Goal: Task Accomplishment & Management: Manage account settings

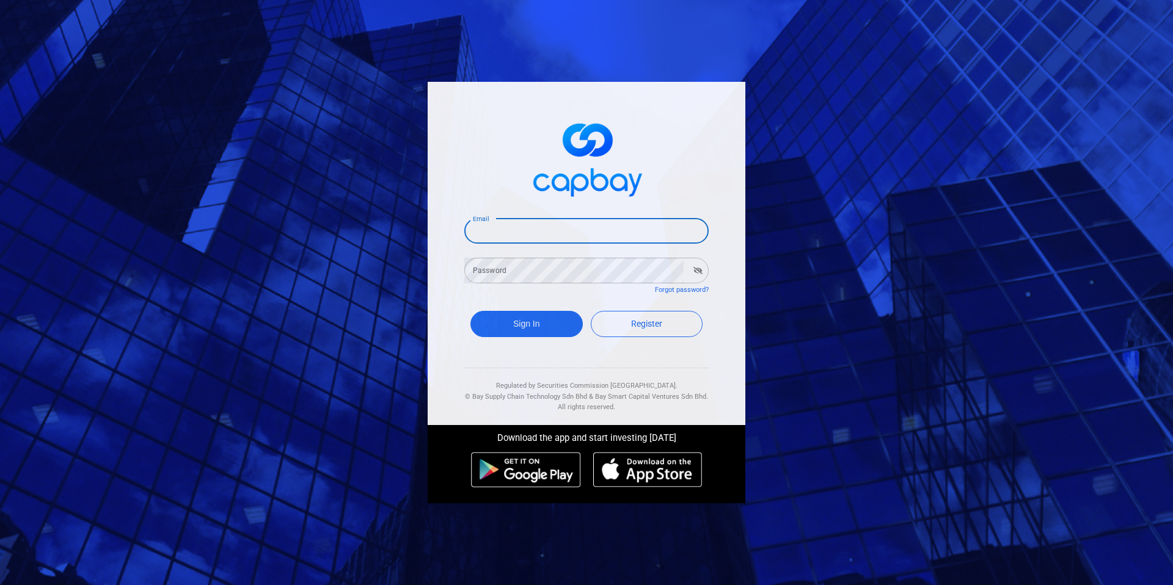
click at [589, 235] on input "Email" at bounding box center [586, 231] width 244 height 26
type input "[EMAIL_ADDRESS][DOMAIN_NAME]"
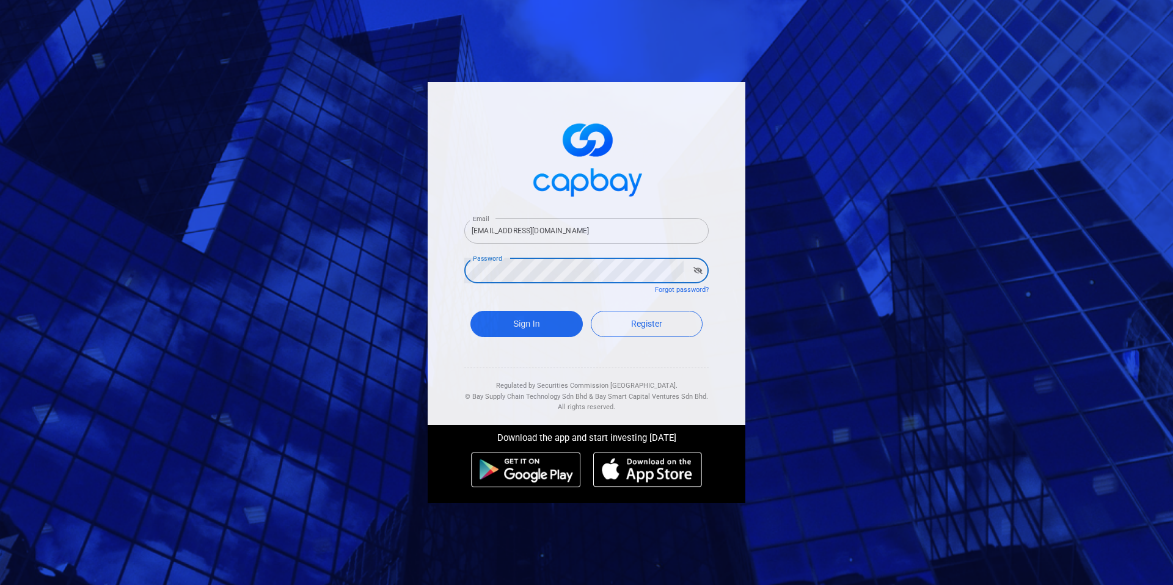
click at [470, 311] on button "Sign In" at bounding box center [526, 324] width 112 height 26
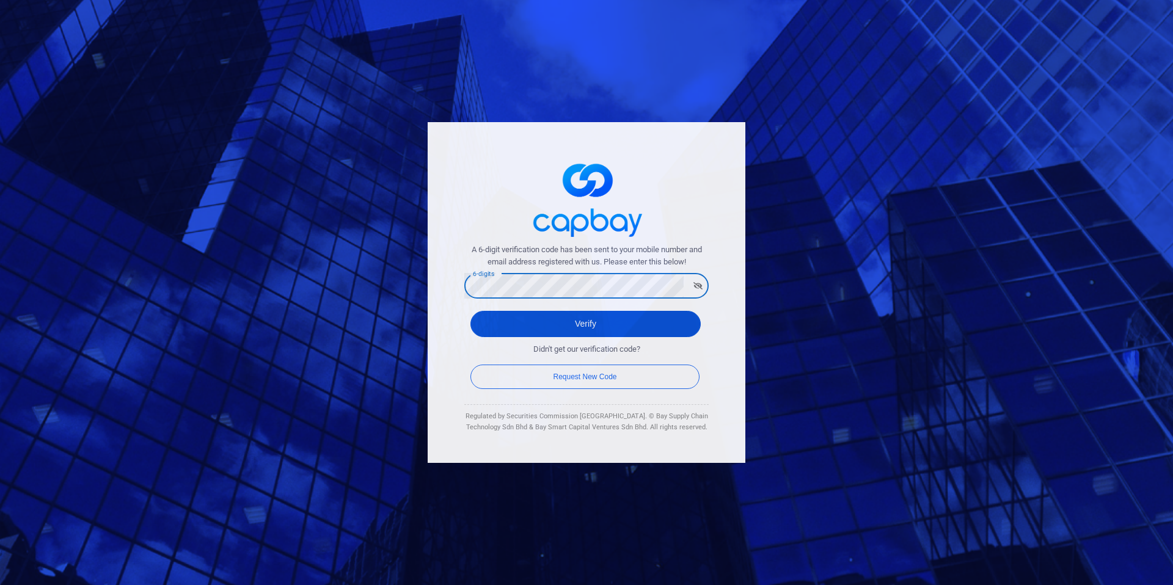
click at [616, 315] on button "Verify" at bounding box center [585, 324] width 230 height 26
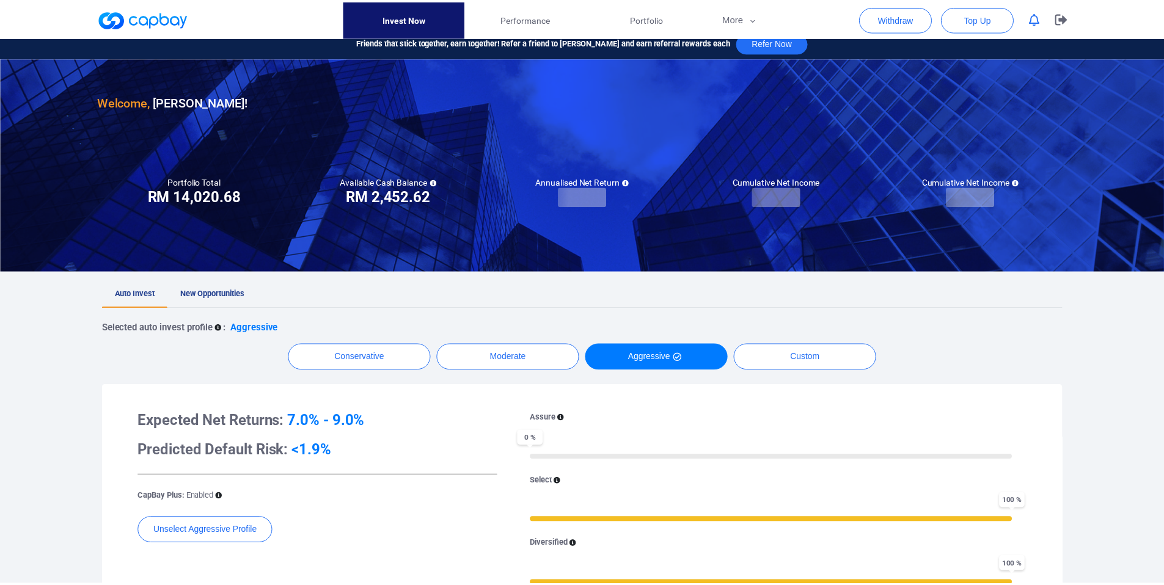
scroll to position [20, 0]
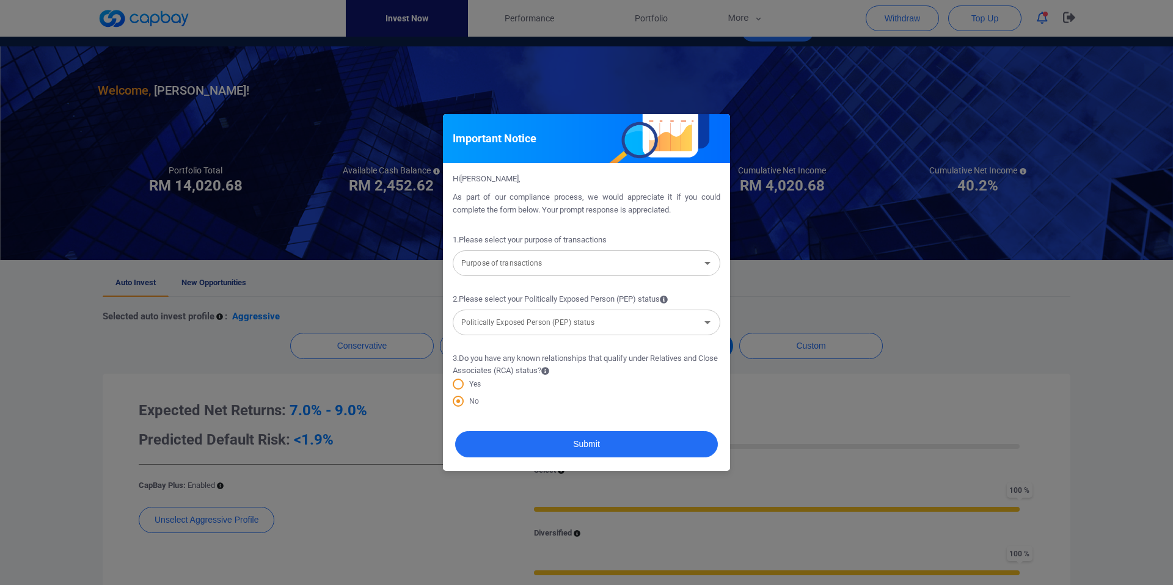
click at [547, 263] on input "Purpose of transactions" at bounding box center [576, 263] width 240 height 23
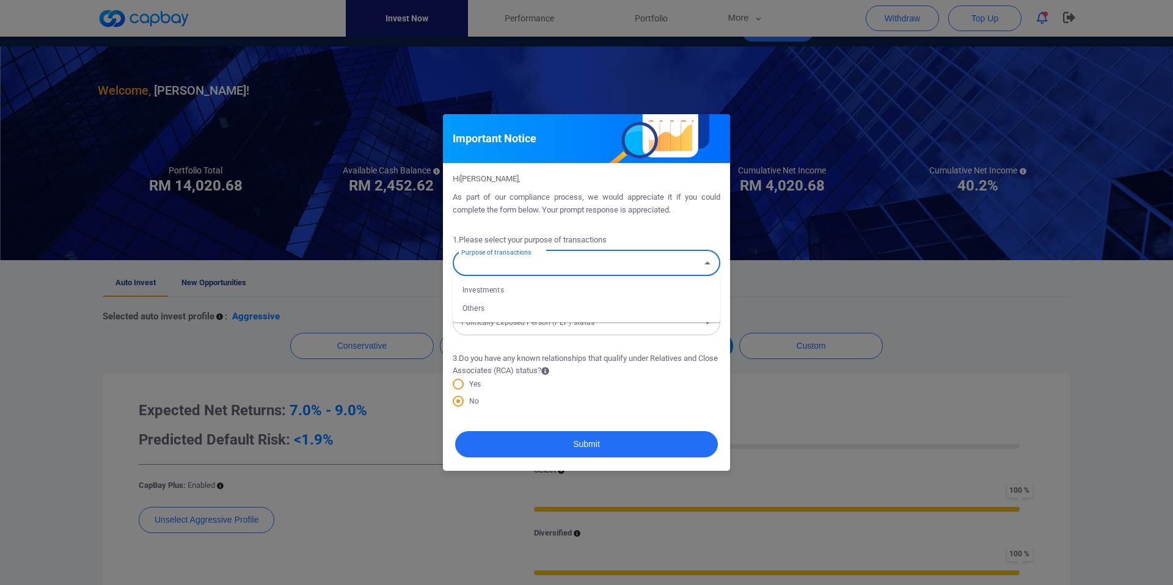
click at [534, 290] on li "Investments" at bounding box center [587, 290] width 268 height 18
type input "Investments"
click at [569, 331] on input "Politically Exposed Person (PEP) status" at bounding box center [576, 322] width 240 height 23
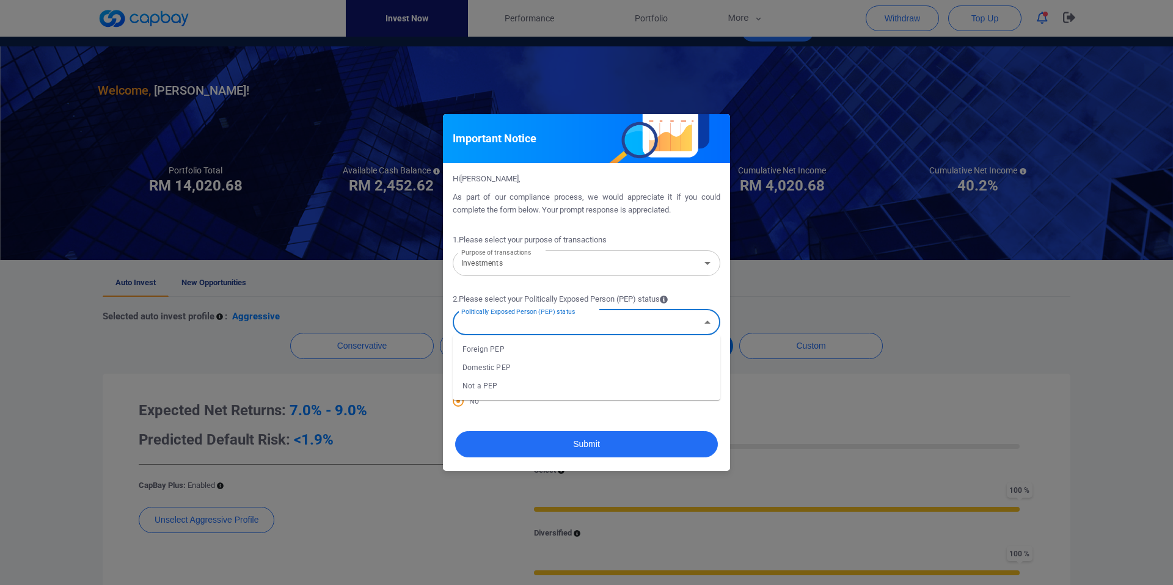
click at [561, 378] on li "Not a PEP" at bounding box center [587, 386] width 268 height 18
type input "Not a PEP"
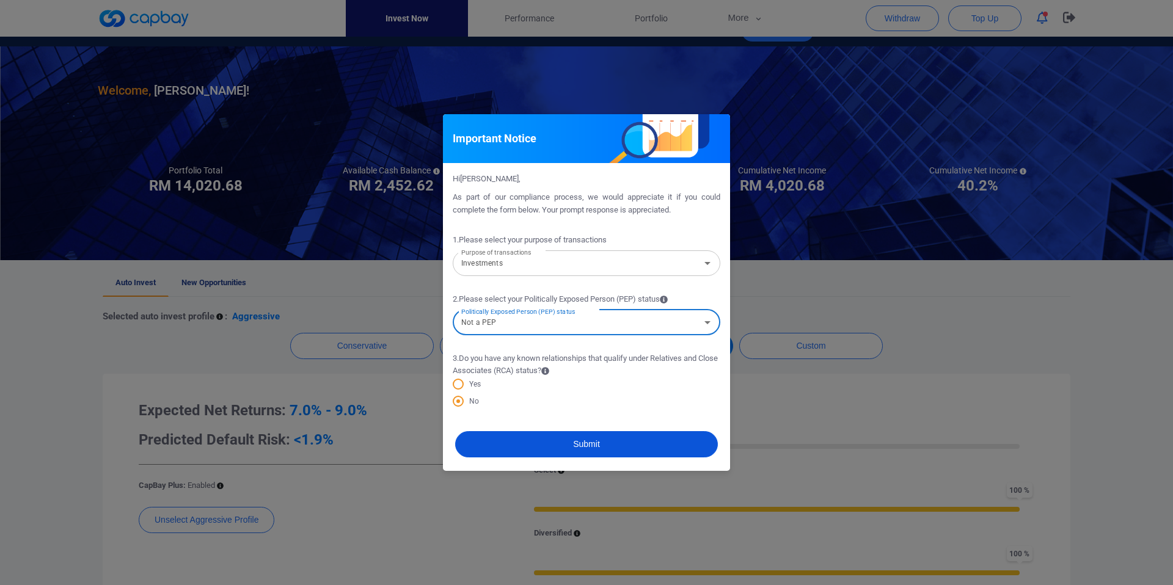
click at [565, 443] on button "Submit" at bounding box center [586, 444] width 263 height 26
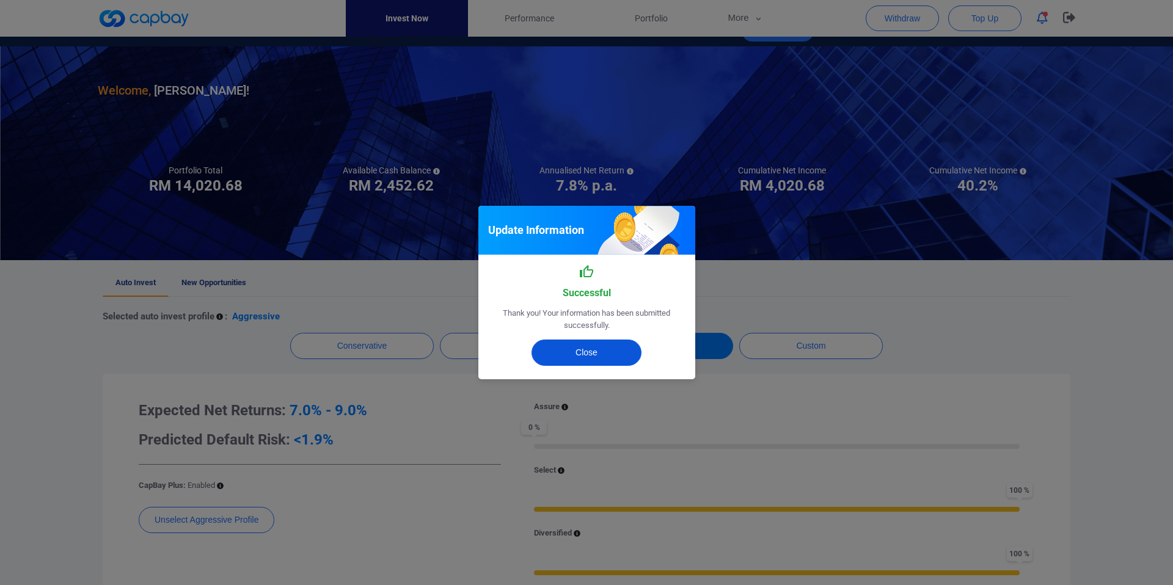
click at [613, 354] on button "Close" at bounding box center [587, 353] width 110 height 26
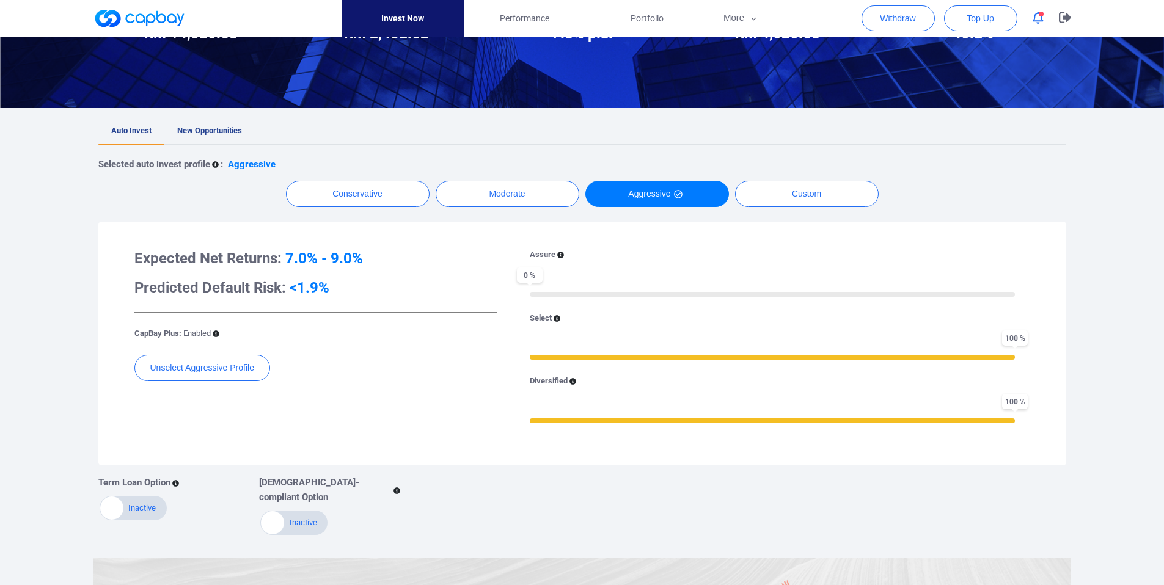
scroll to position [0, 0]
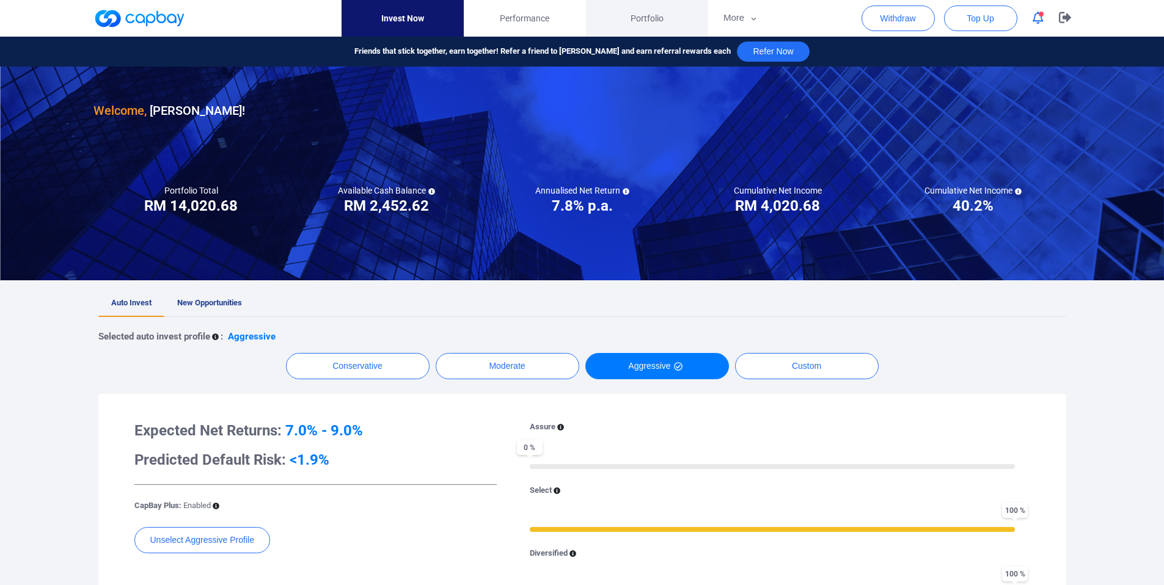
click at [624, 22] on link "Portfolio" at bounding box center [647, 18] width 122 height 37
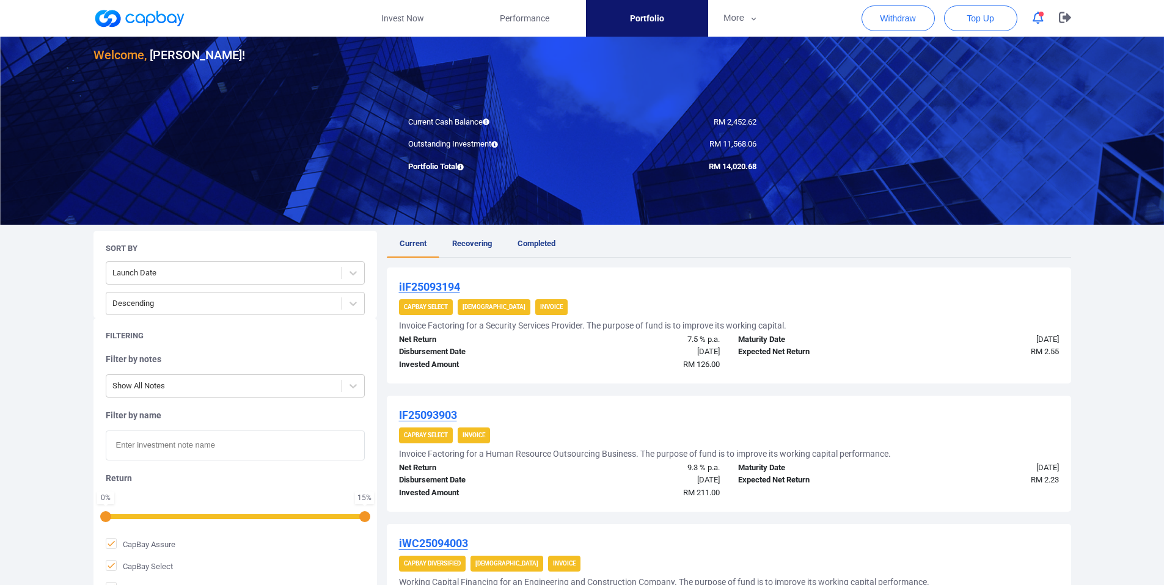
scroll to position [3, 0]
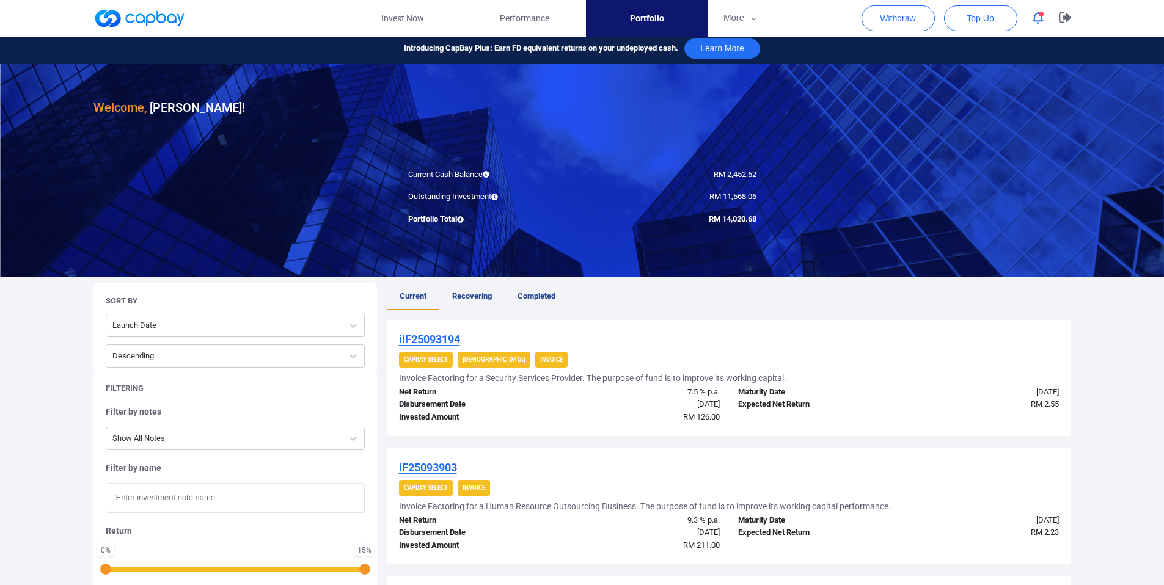
click at [485, 285] on link "Recovering" at bounding box center [471, 297] width 65 height 27
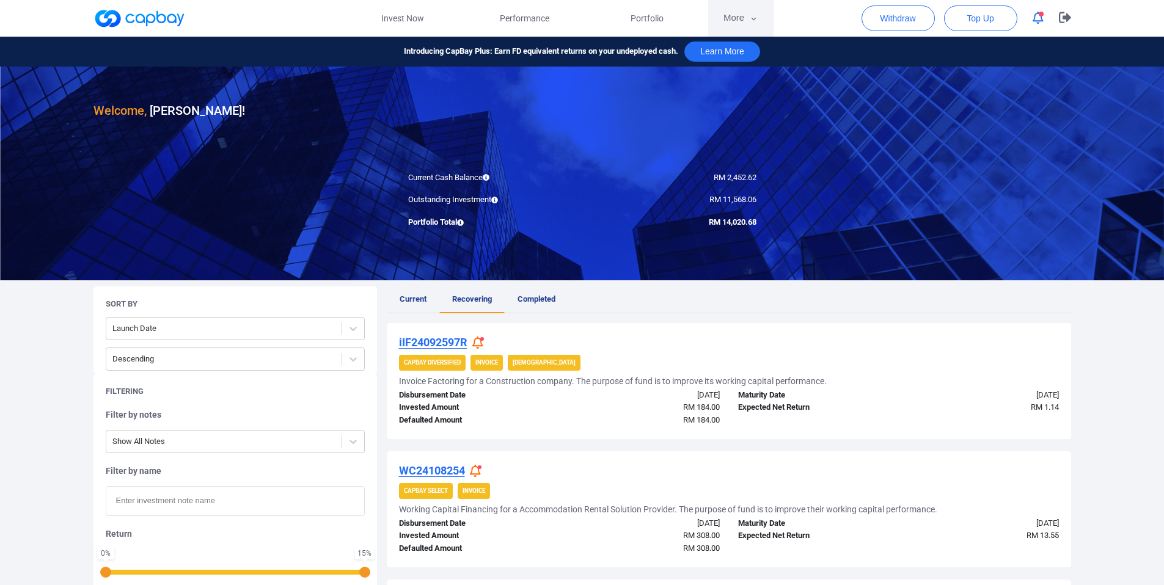
click at [752, 18] on icon "button" at bounding box center [754, 18] width 5 height 3
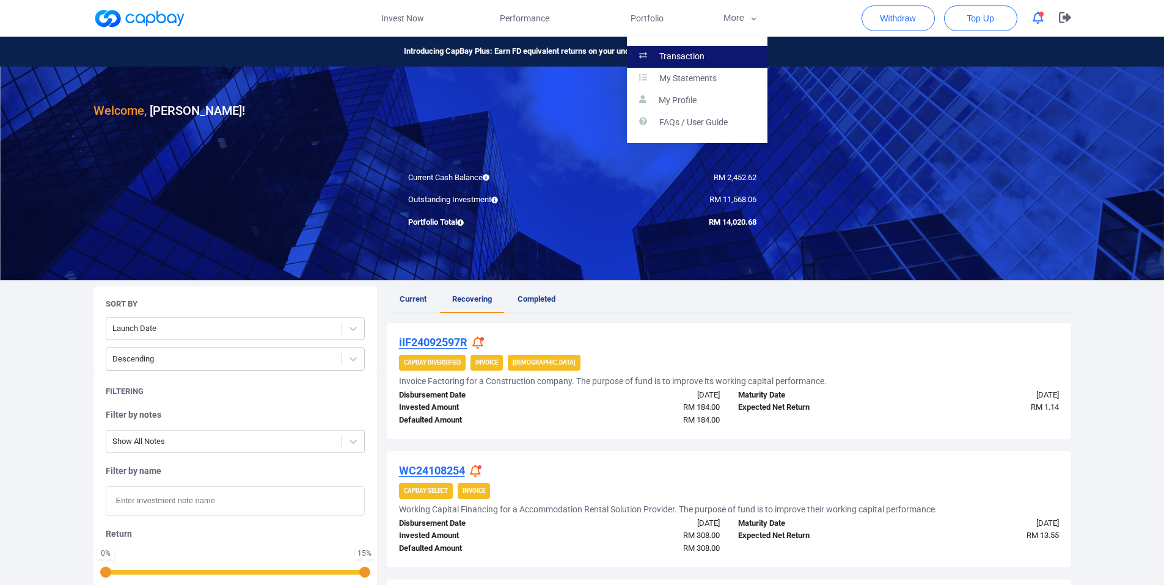
click at [697, 49] on link "Transaction" at bounding box center [697, 57] width 141 height 22
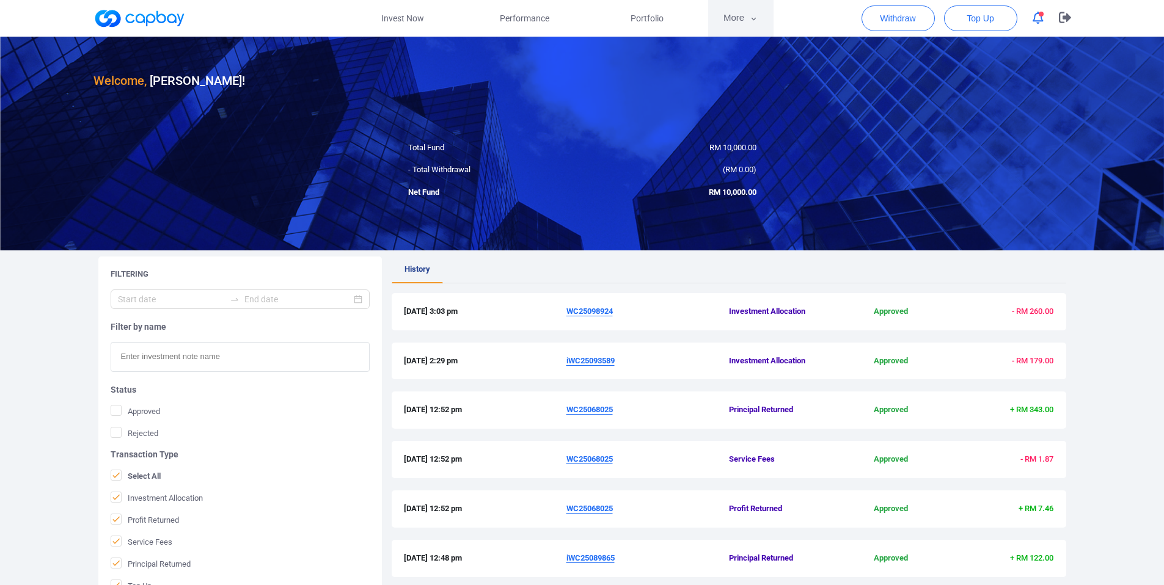
click at [739, 13] on button "More" at bounding box center [740, 18] width 65 height 37
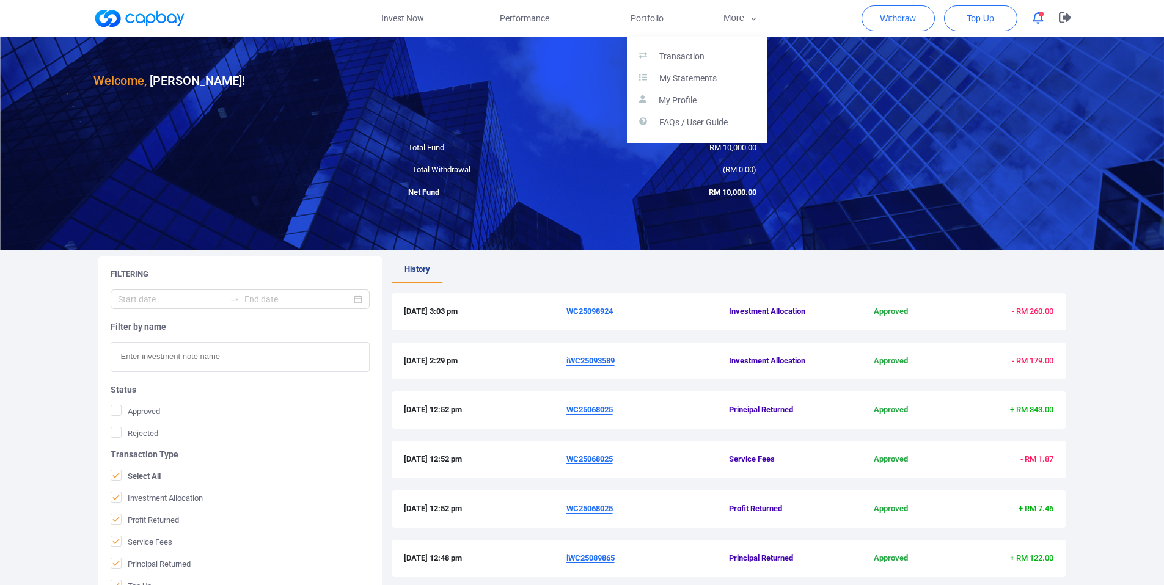
click at [430, 19] on button "button" at bounding box center [582, 292] width 1164 height 585
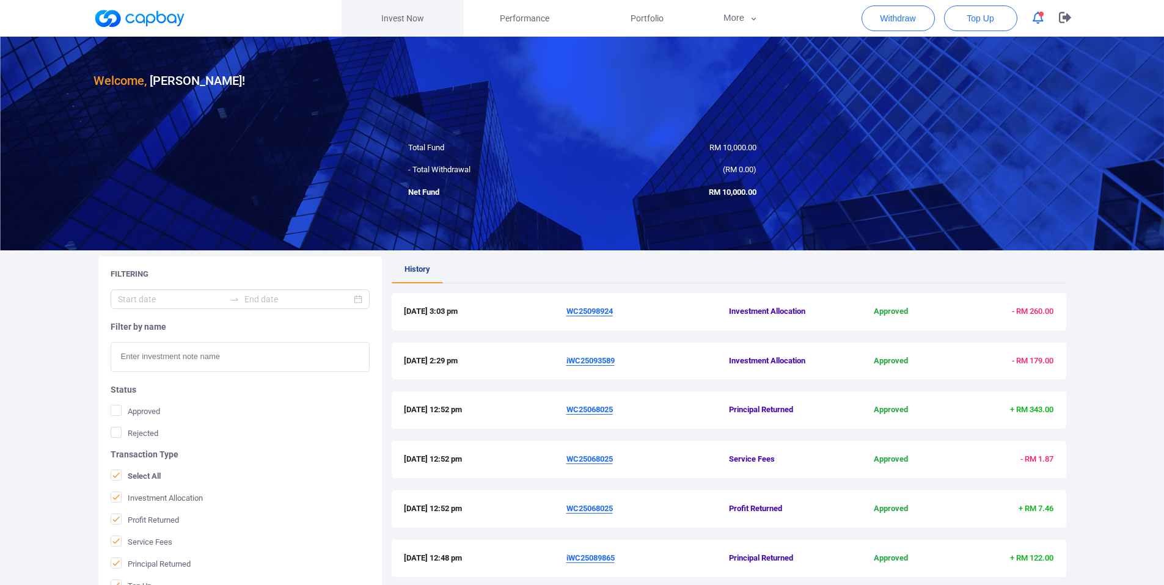
click at [418, 17] on link "Invest Now" at bounding box center [403, 18] width 122 height 37
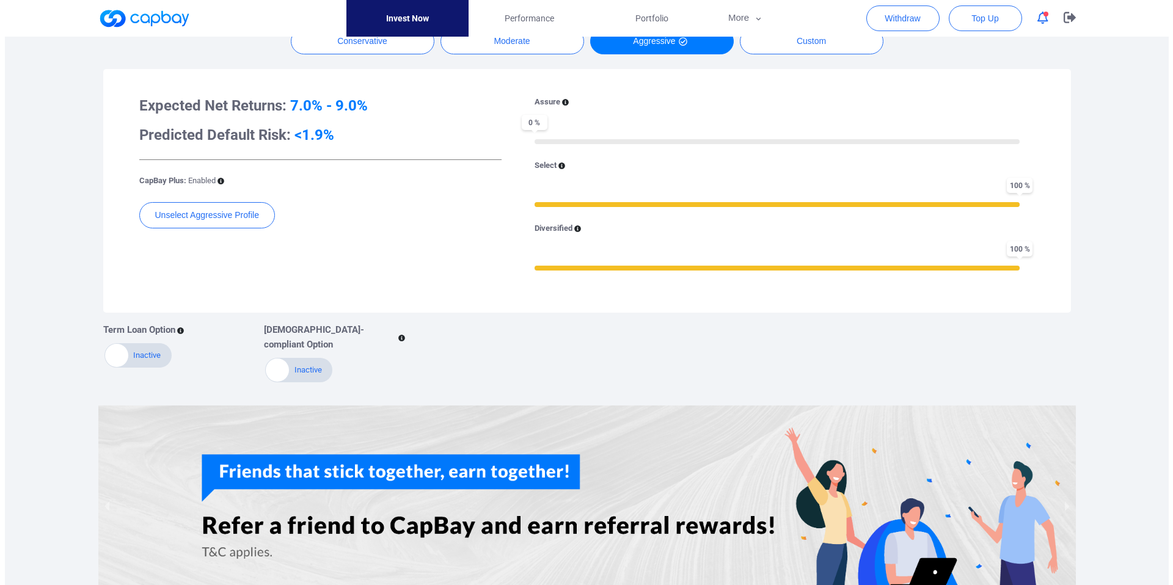
scroll to position [325, 0]
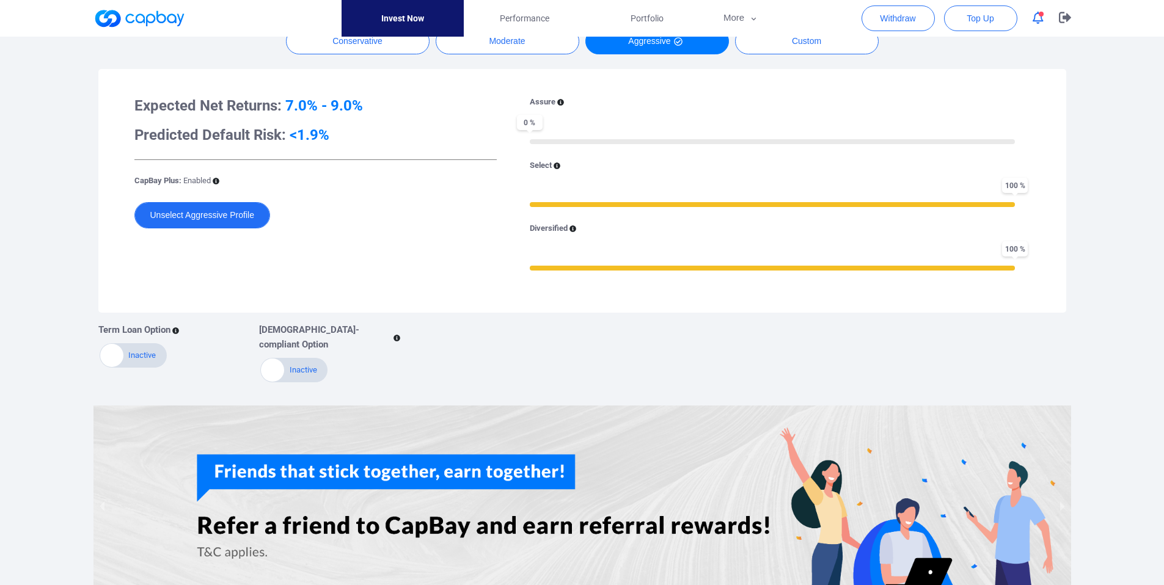
click at [233, 217] on button "Unselect Aggressive Profile" at bounding box center [202, 215] width 136 height 26
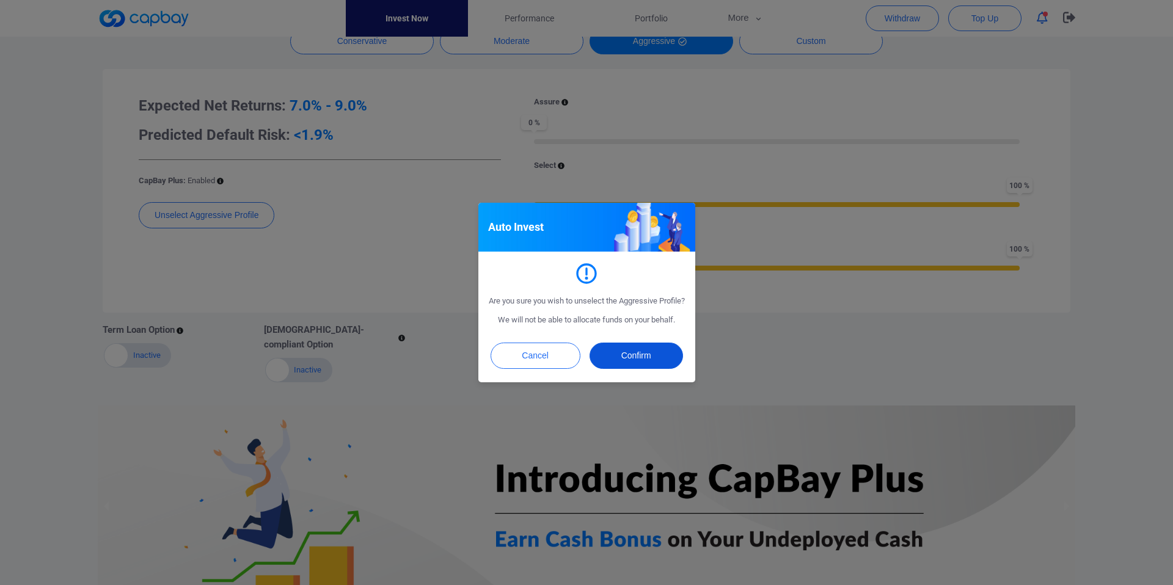
click at [627, 367] on button "Confirm" at bounding box center [636, 356] width 93 height 26
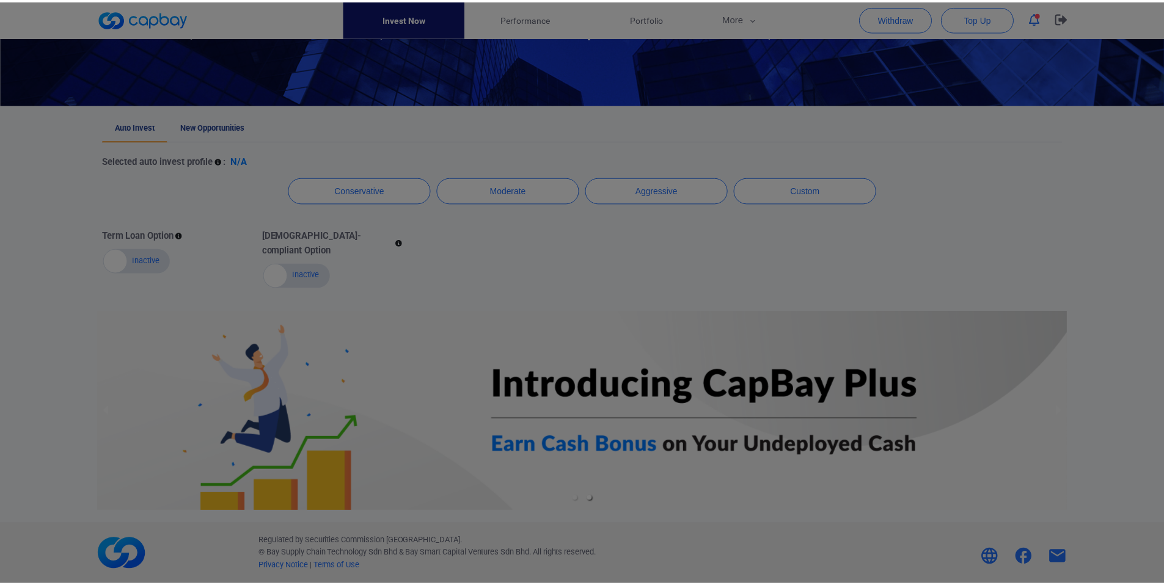
scroll to position [161, 0]
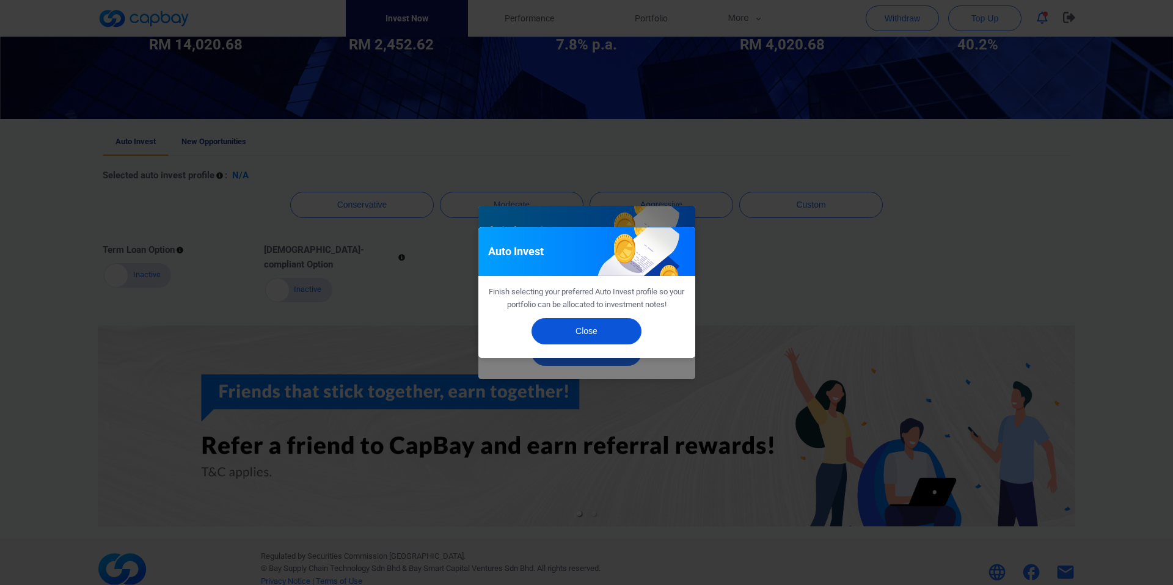
click at [592, 335] on button "Close" at bounding box center [587, 331] width 110 height 26
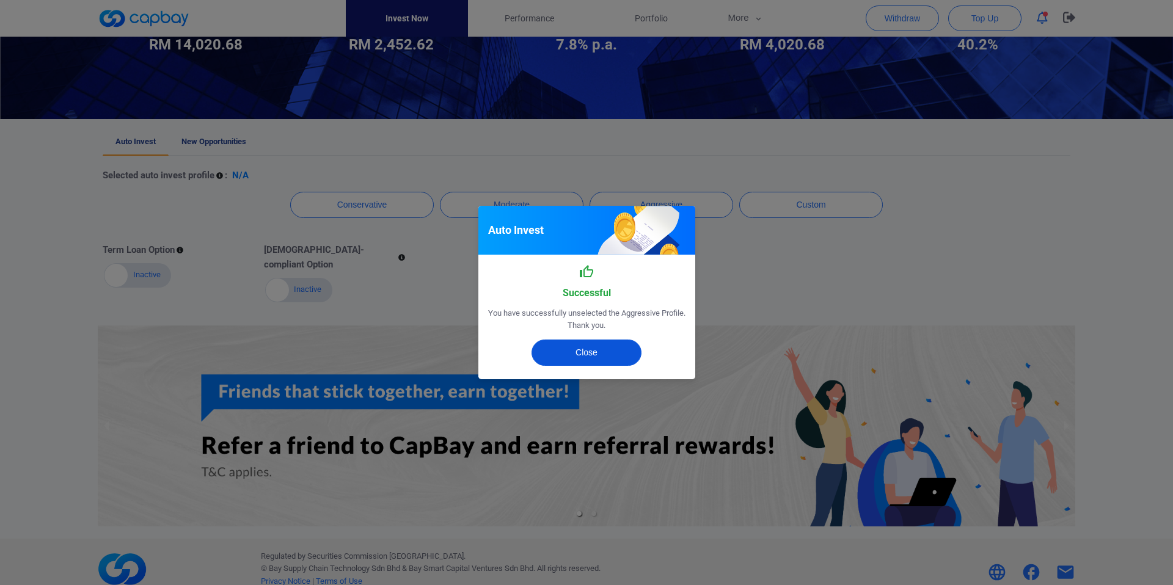
click at [602, 354] on button "Close" at bounding box center [587, 353] width 110 height 26
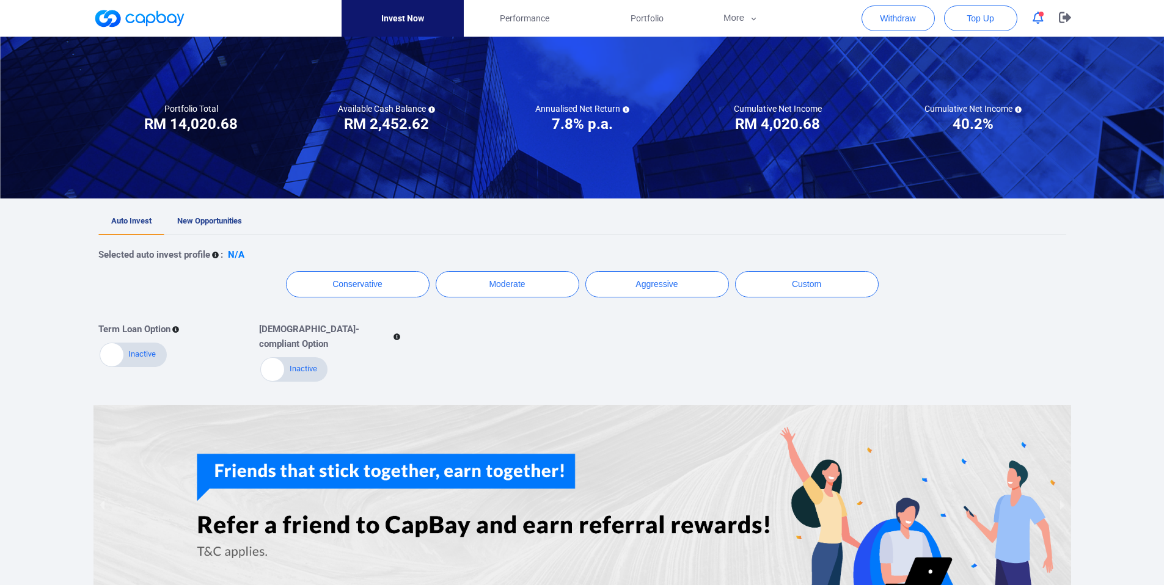
scroll to position [0, 0]
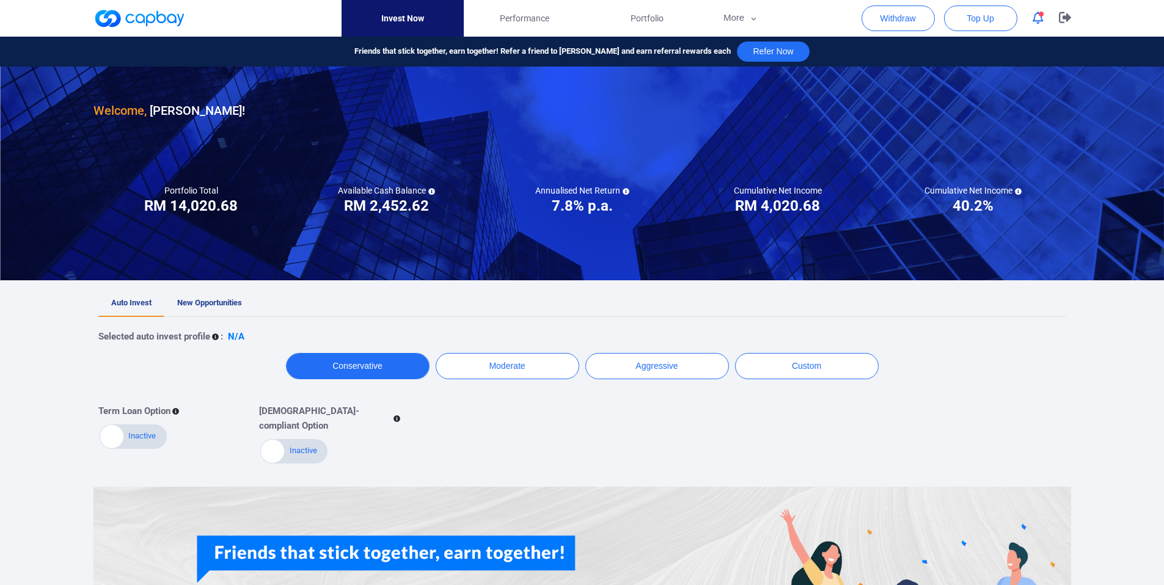
click at [395, 366] on button "Conservative" at bounding box center [358, 366] width 144 height 26
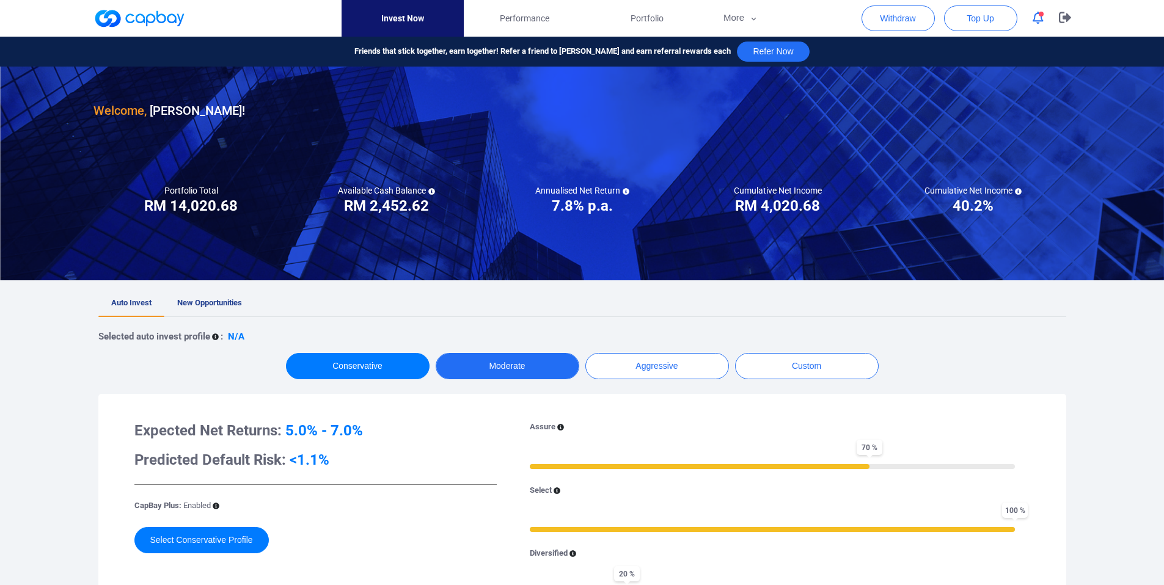
click at [551, 366] on button "Moderate" at bounding box center [508, 366] width 144 height 26
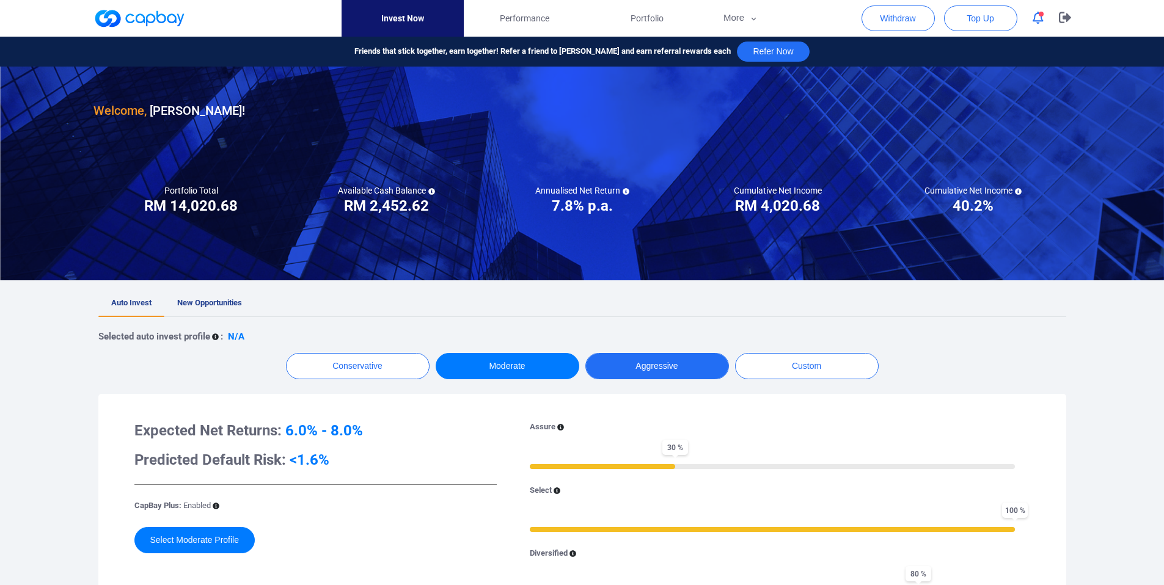
click at [630, 367] on button "Aggressive" at bounding box center [657, 366] width 144 height 26
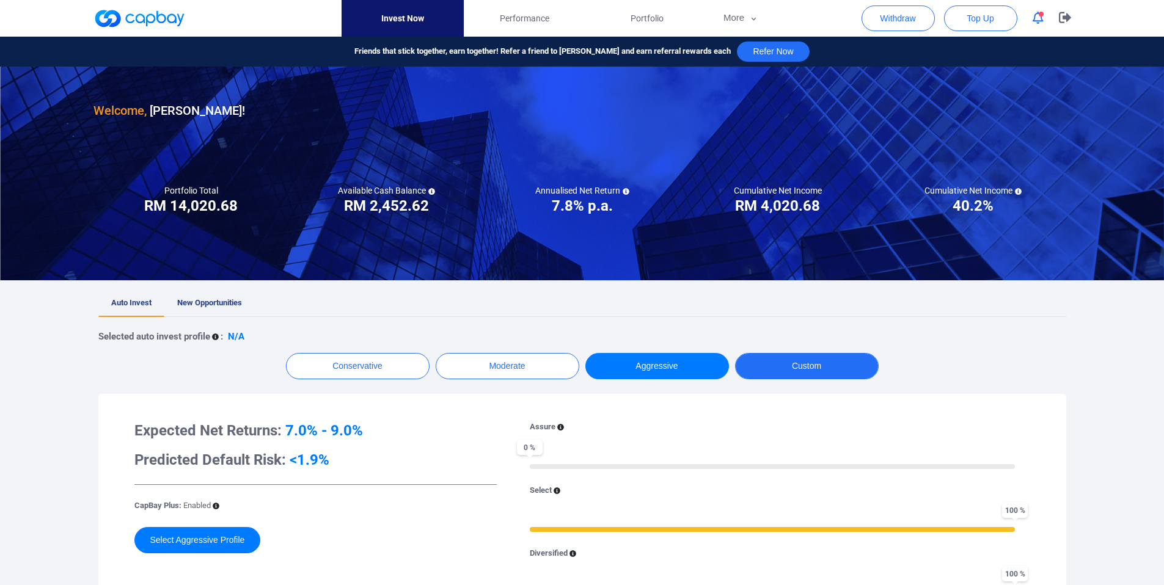
click at [769, 370] on button "Custom" at bounding box center [807, 366] width 144 height 26
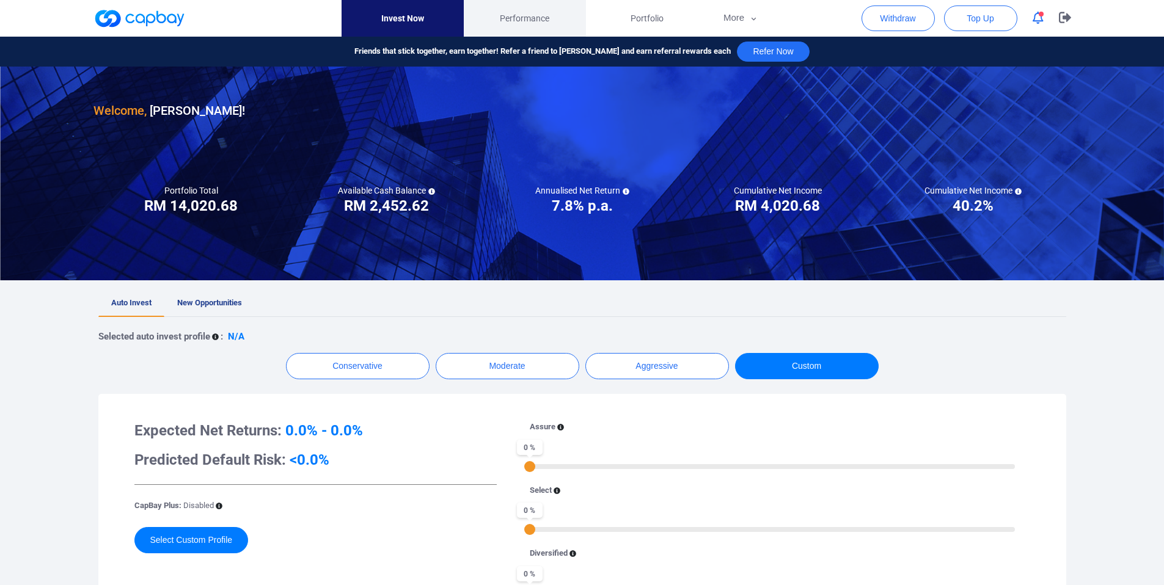
click at [527, 24] on span "Performance" at bounding box center [524, 18] width 49 height 13
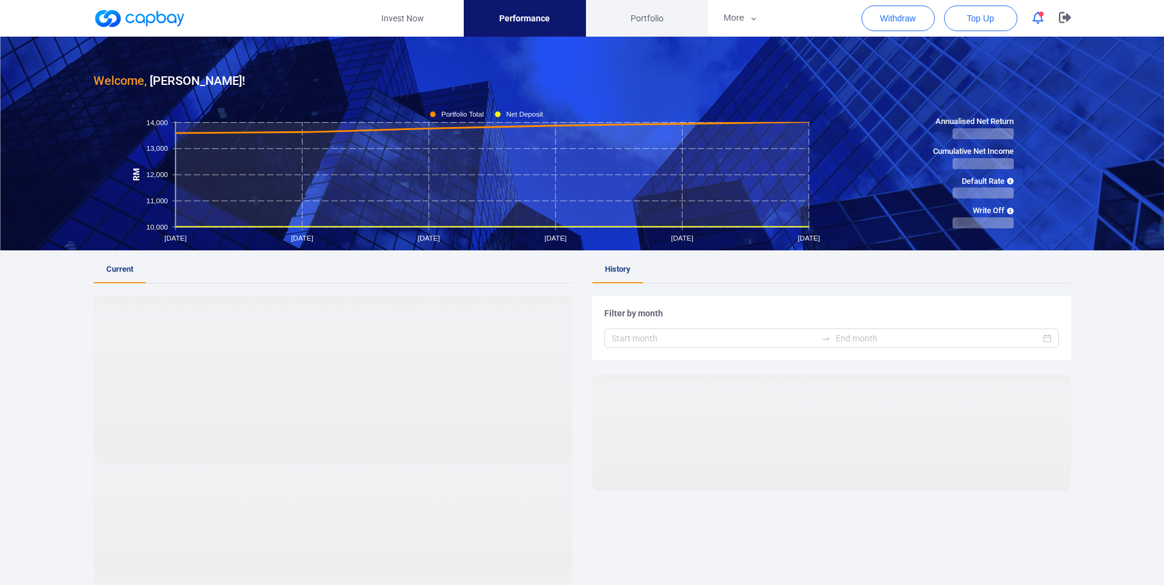
click at [641, 13] on span "Portfolio" at bounding box center [647, 18] width 33 height 13
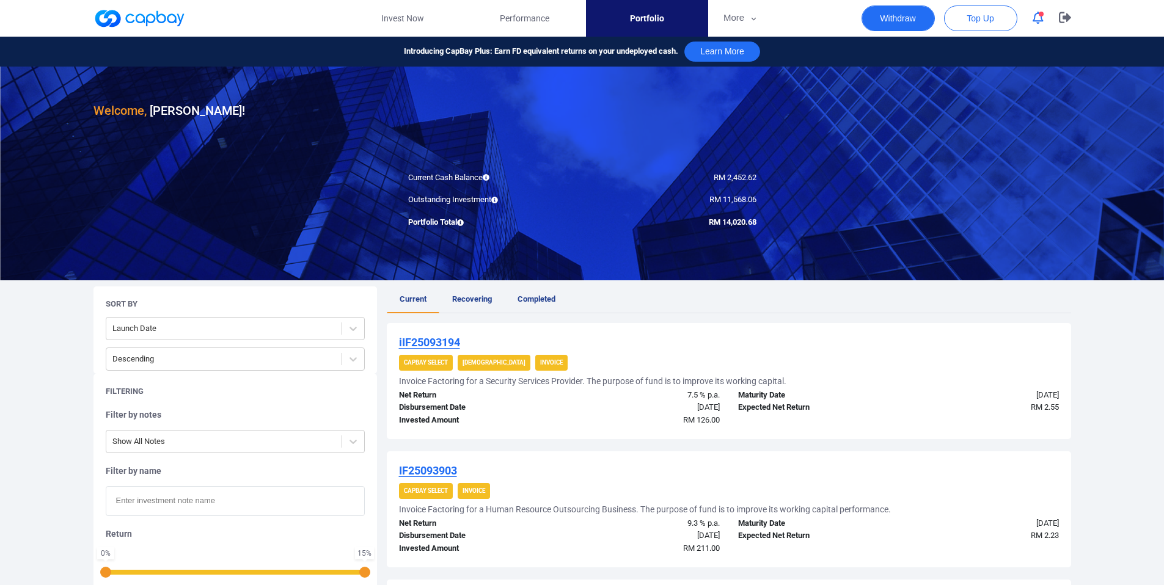
click at [889, 18] on button "Withdraw" at bounding box center [898, 18] width 73 height 26
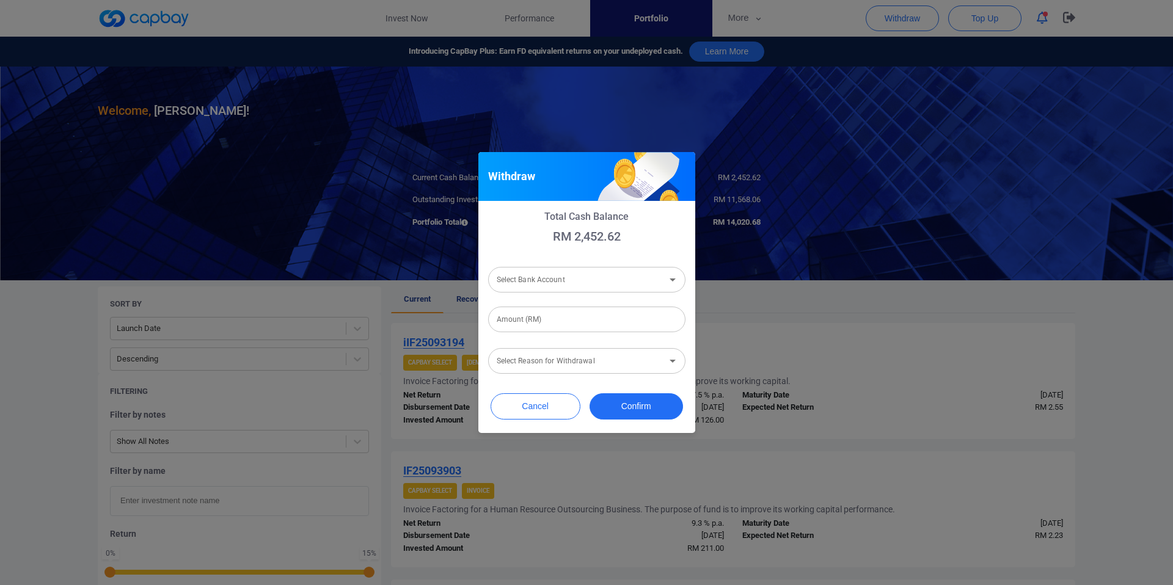
click at [602, 276] on input "Select Bank Account" at bounding box center [577, 279] width 170 height 23
click at [600, 315] on li "Malayan Banking Berhad [Acc No: 311140194701 - Acc Name:gerard darryl chong]" at bounding box center [586, 312] width 197 height 29
type input "Malayan Banking Berhad [Acc No: 311140194701 - Acc Name:gerard darryl chong]"
click at [590, 322] on input "Amount (RM)" at bounding box center [586, 320] width 197 height 26
type input "RM 2,452.62"
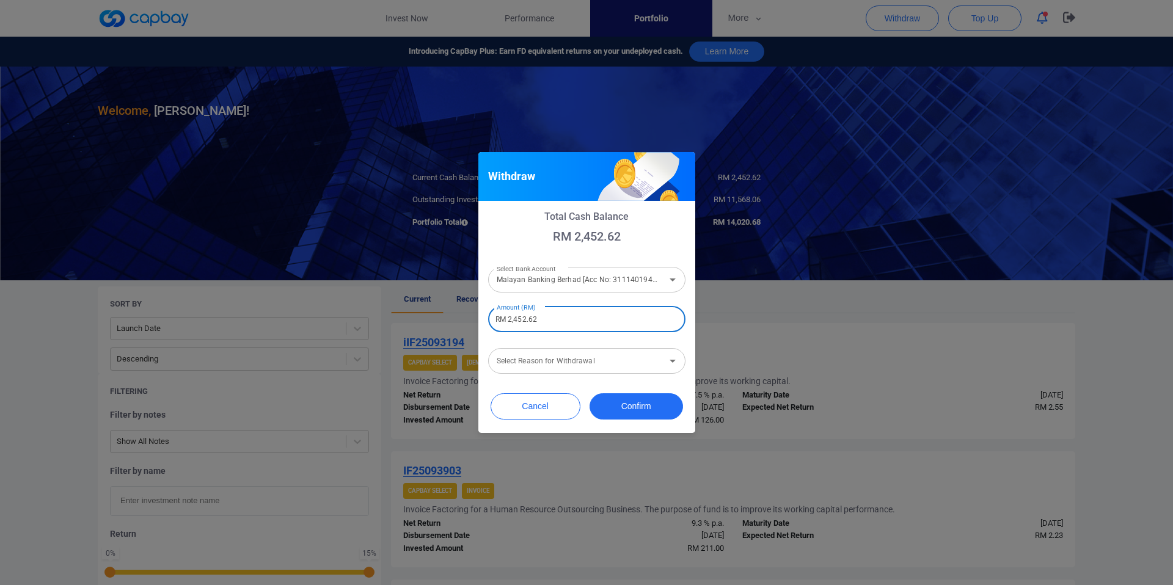
click at [642, 364] on input "Select Reason for Withdrawal" at bounding box center [577, 361] width 170 height 23
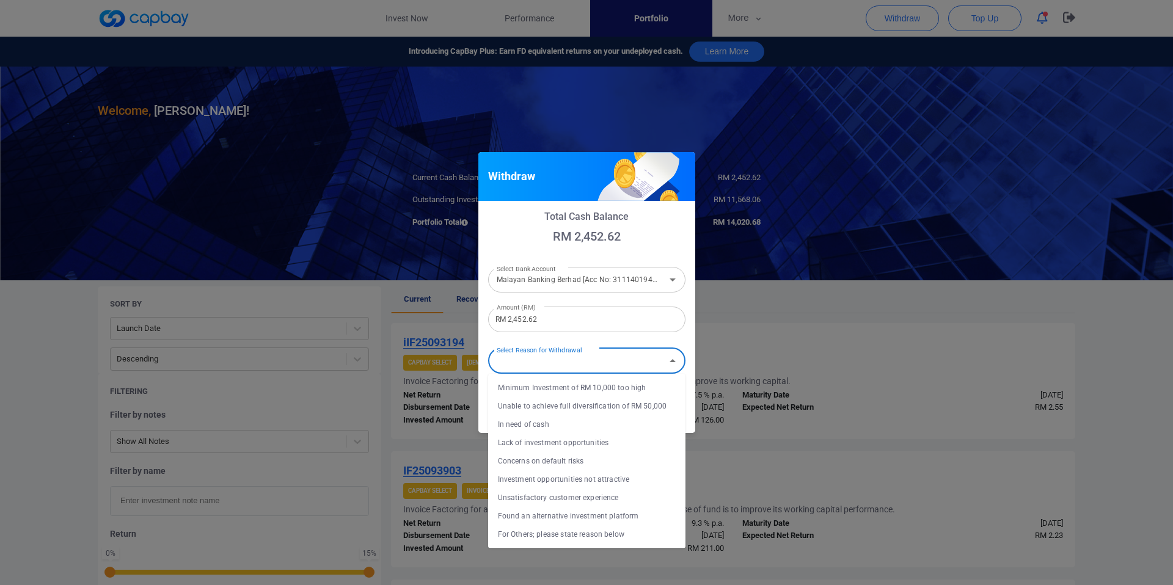
click at [641, 483] on li "Investment opportunities not attractive" at bounding box center [586, 479] width 197 height 18
type input "Investment opportunities not attractive"
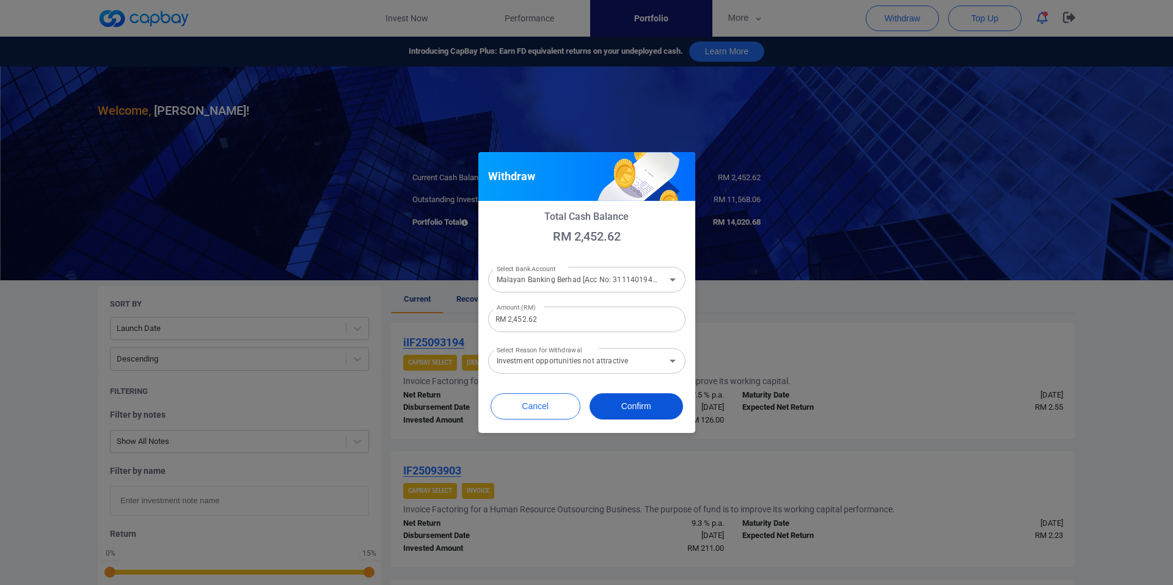
click at [653, 406] on button "Confirm" at bounding box center [636, 407] width 93 height 26
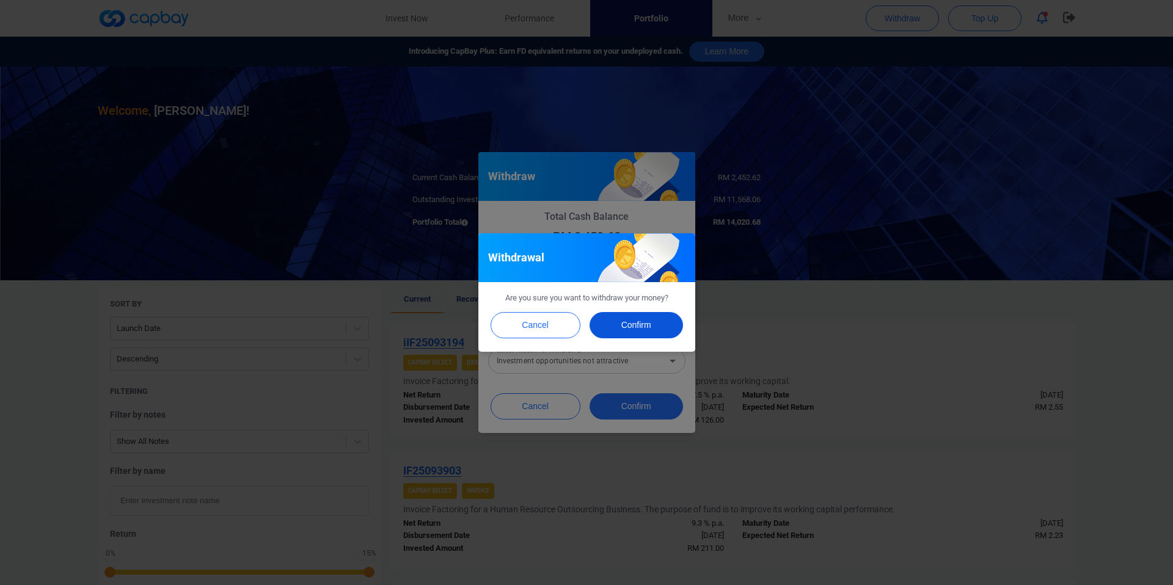
click at [634, 332] on button "Confirm" at bounding box center [636, 325] width 93 height 26
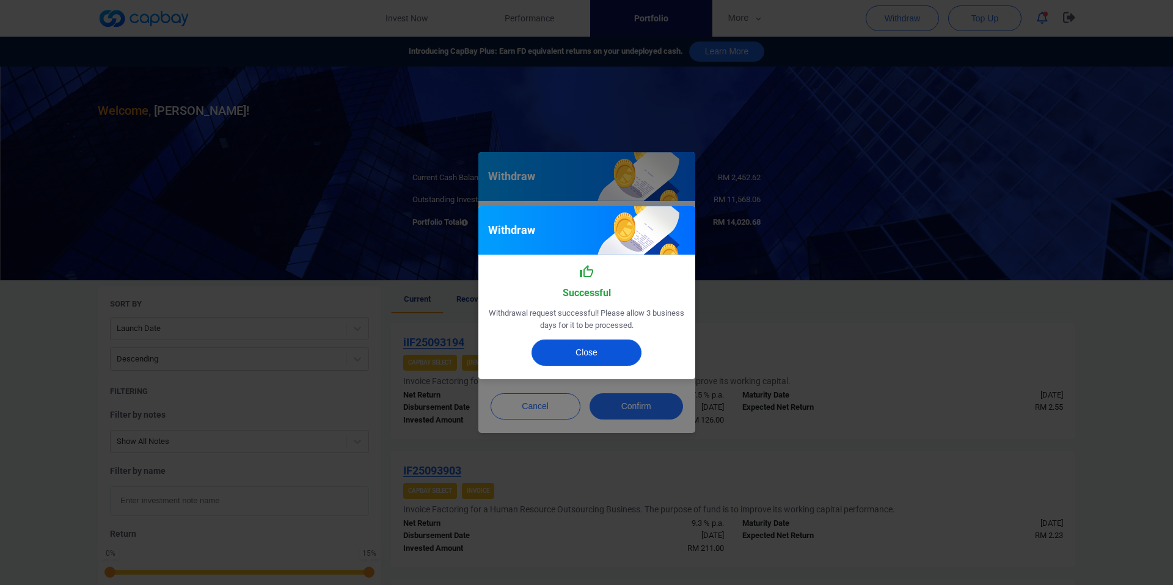
click at [582, 361] on button "Close" at bounding box center [587, 353] width 110 height 26
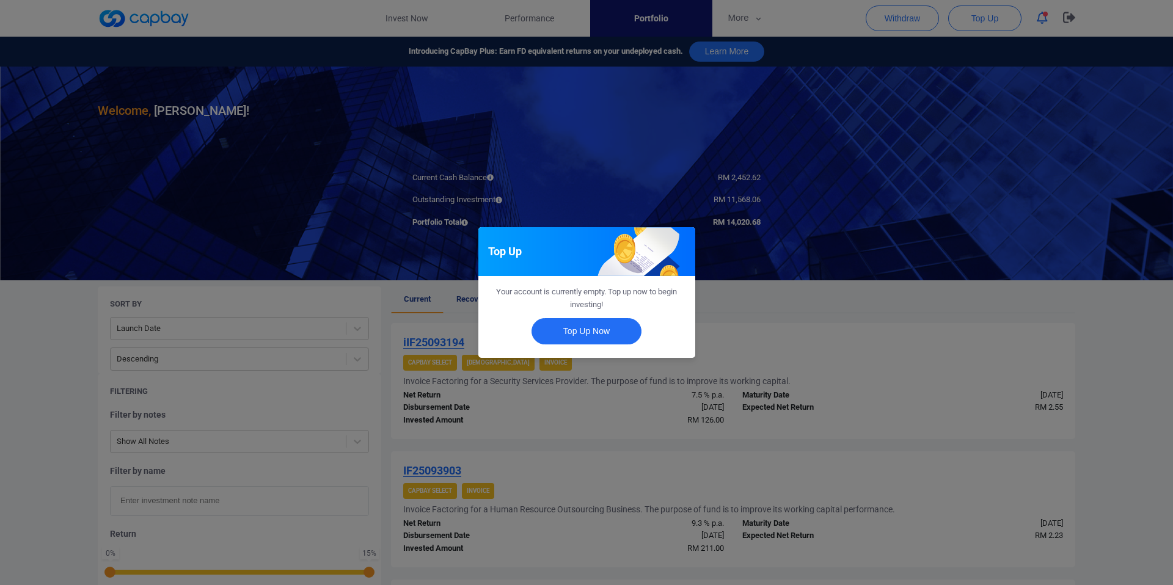
click at [802, 316] on div "Top Up Your account is currently empty. Top up now to begin investing! Top Up N…" at bounding box center [586, 292] width 1173 height 585
